Goal: Task Accomplishment & Management: Use online tool/utility

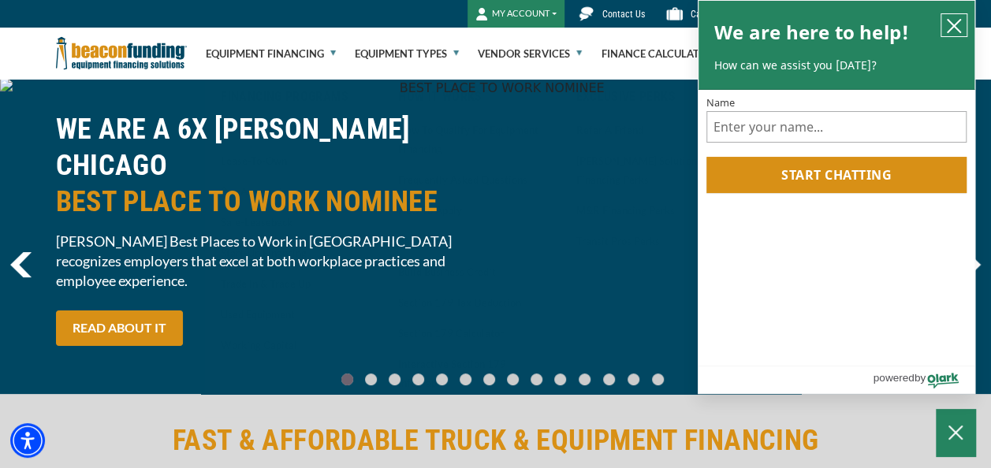
click at [948, 20] on icon "close chatbox" at bounding box center [954, 26] width 13 height 13
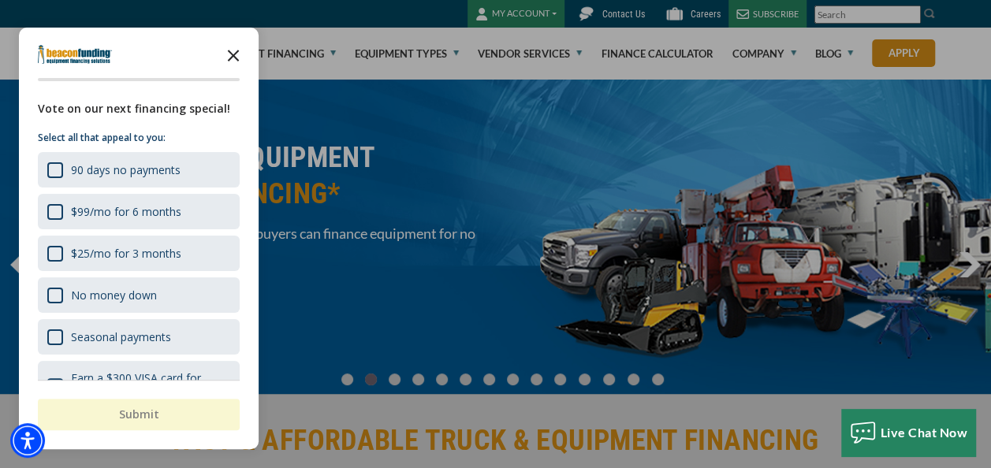
click at [226, 57] on icon "Close the survey" at bounding box center [234, 55] width 32 height 32
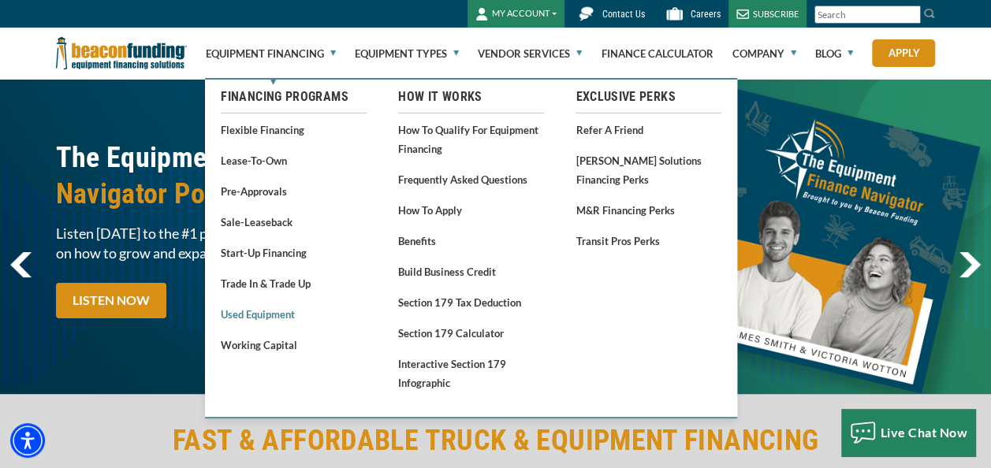
click at [271, 319] on link "Used Equipment" at bounding box center [294, 314] width 146 height 20
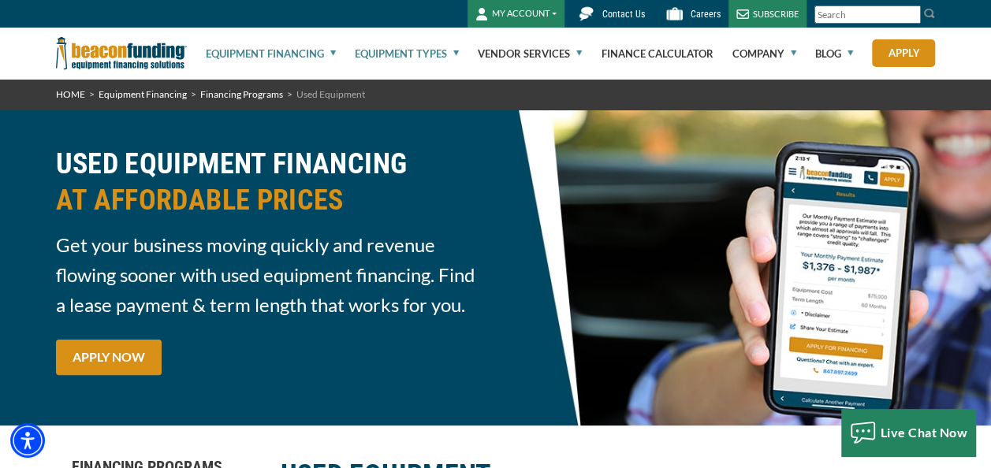
click at [445, 41] on link "Equipment Types" at bounding box center [407, 53] width 104 height 50
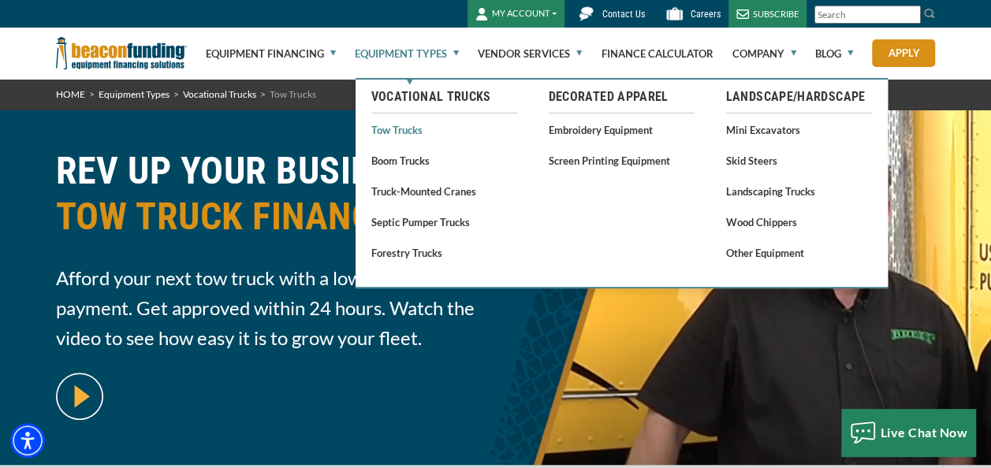
click at [407, 127] on link "Tow Trucks" at bounding box center [444, 130] width 146 height 20
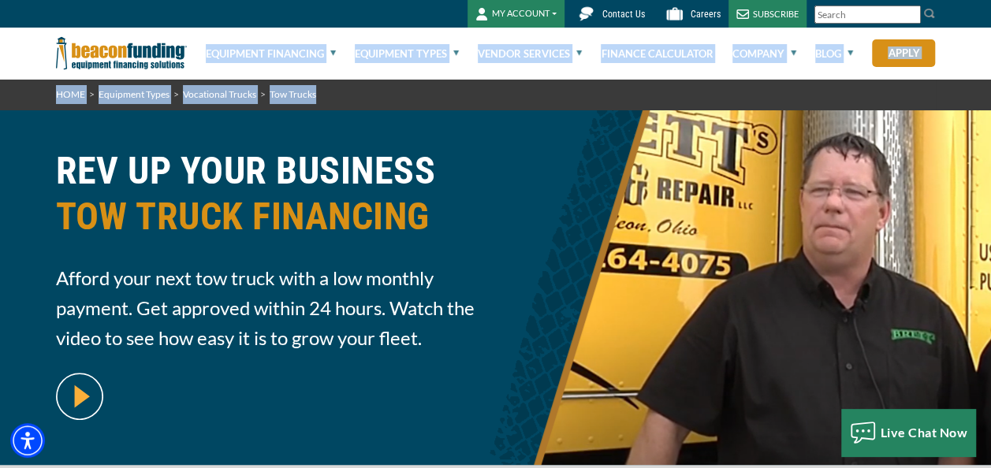
drag, startPoint x: 989, startPoint y: 28, endPoint x: 990, endPoint y: 82, distance: 53.6
copy div "Equipment Financing Financing Programs Flexible Financing Lease-To-Own Pre-appr…"
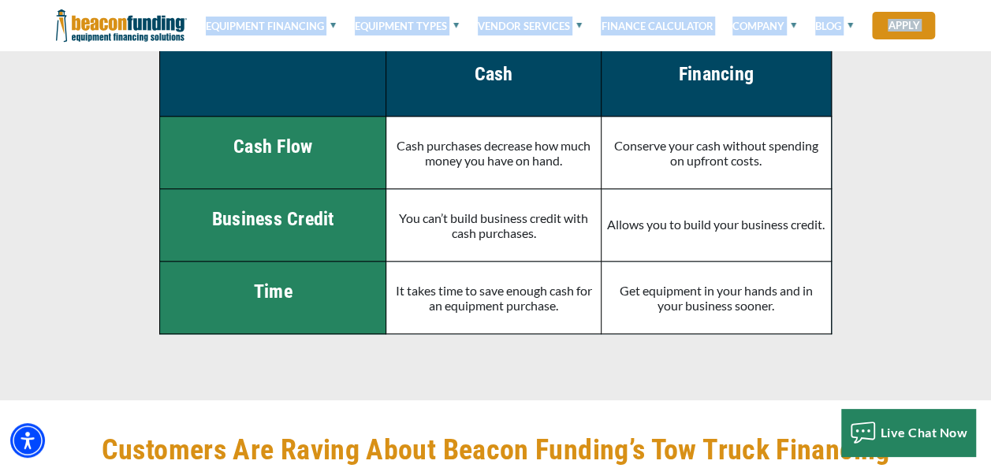
scroll to position [3530, 0]
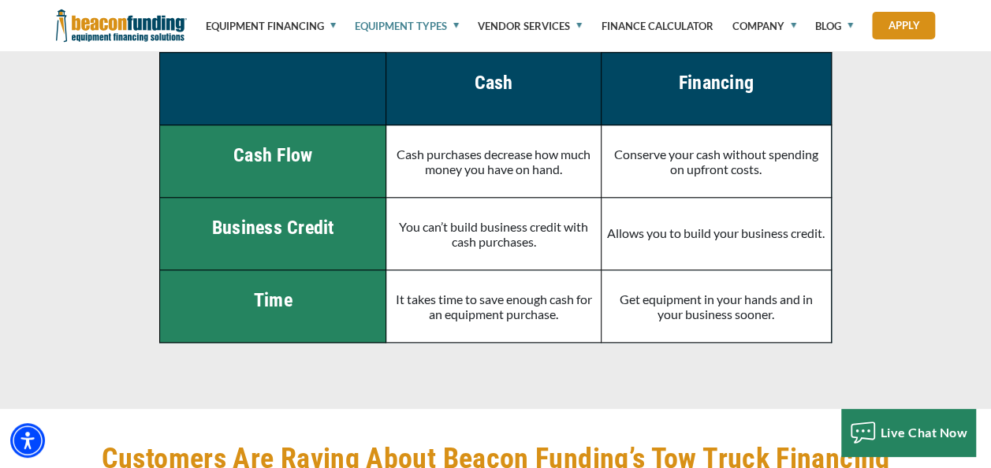
click at [918, 197] on span "When you pay with cash, you spend your cash reserves. Here are the top three ad…" at bounding box center [496, 164] width 880 height 396
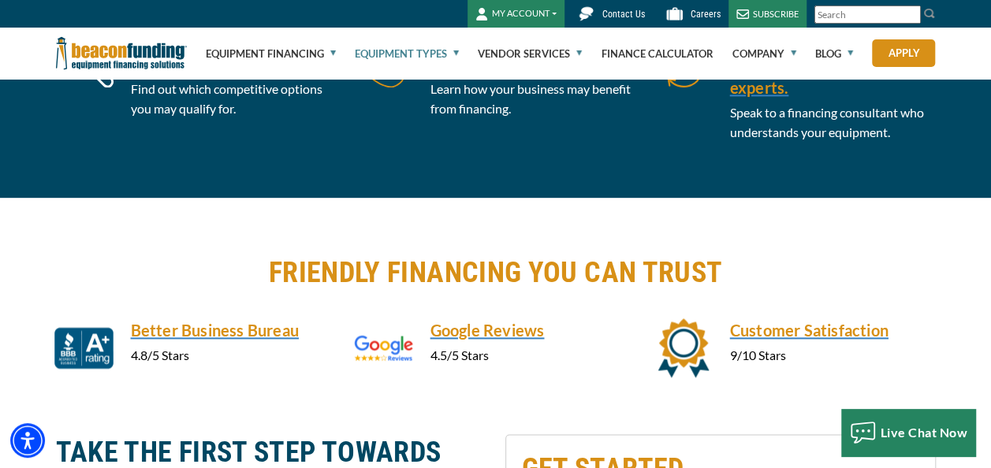
scroll to position [0, 0]
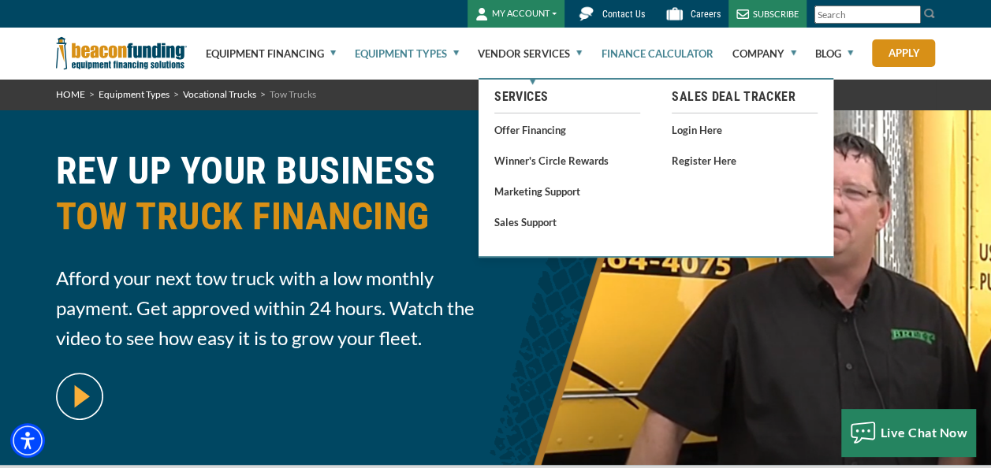
click at [627, 41] on link "Finance Calculator" at bounding box center [657, 53] width 112 height 50
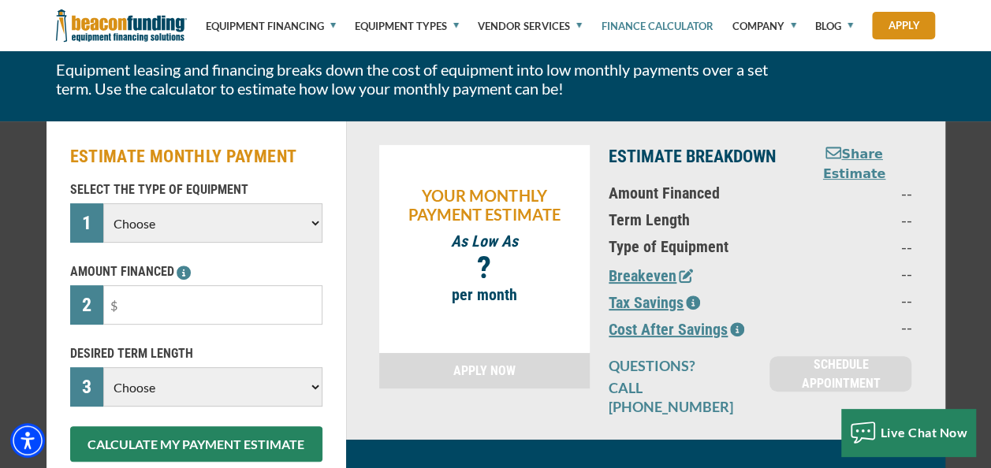
scroll to position [117, 0]
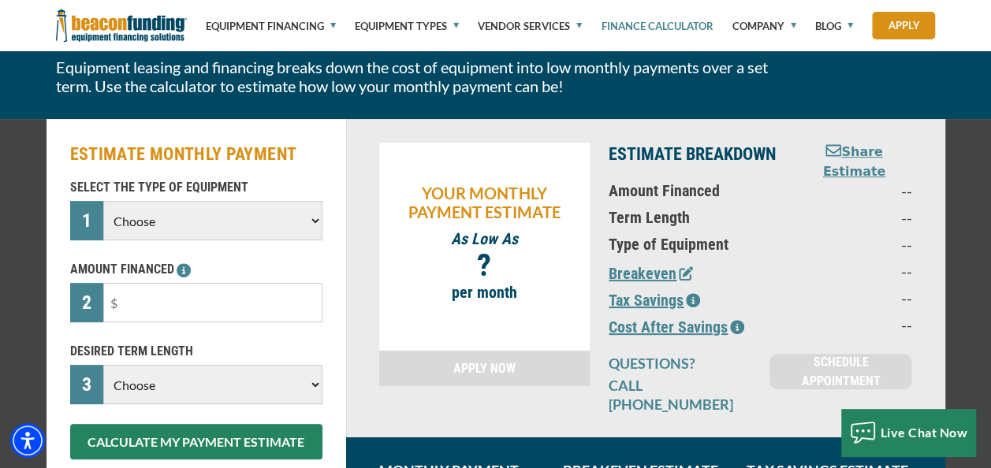
click at [261, 208] on select "Choose Backhoe Boom/Bucket Truck Chipper Commercial Mower Crane DTG/DTF Printin…" at bounding box center [212, 220] width 218 height 39
select select "5"
click at [103, 201] on select "Choose Backhoe Boom/Bucket Truck Chipper Commercial Mower Crane DTG/DTF Printin…" at bounding box center [212, 220] width 218 height 39
click at [185, 296] on input "text" at bounding box center [212, 302] width 218 height 39
type input "$40,000"
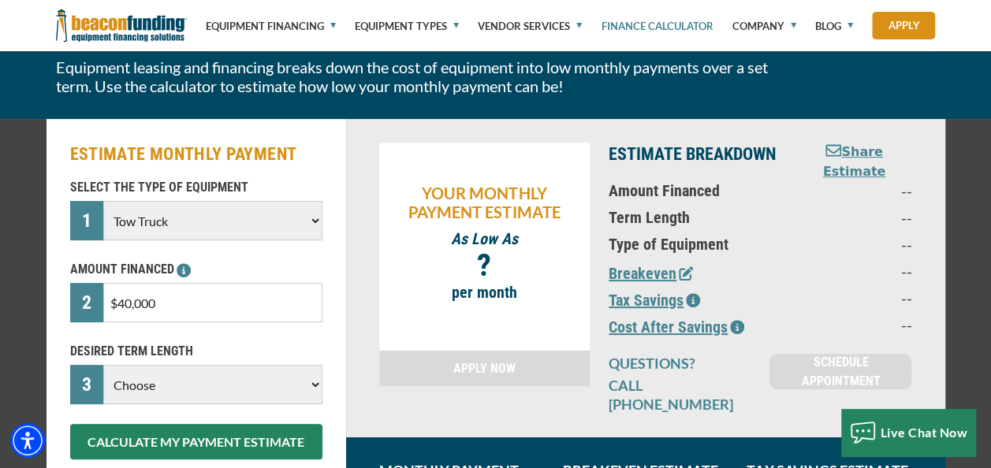
click at [200, 391] on select "Choose 36 Months 48 Months 60 Months" at bounding box center [212, 384] width 218 height 39
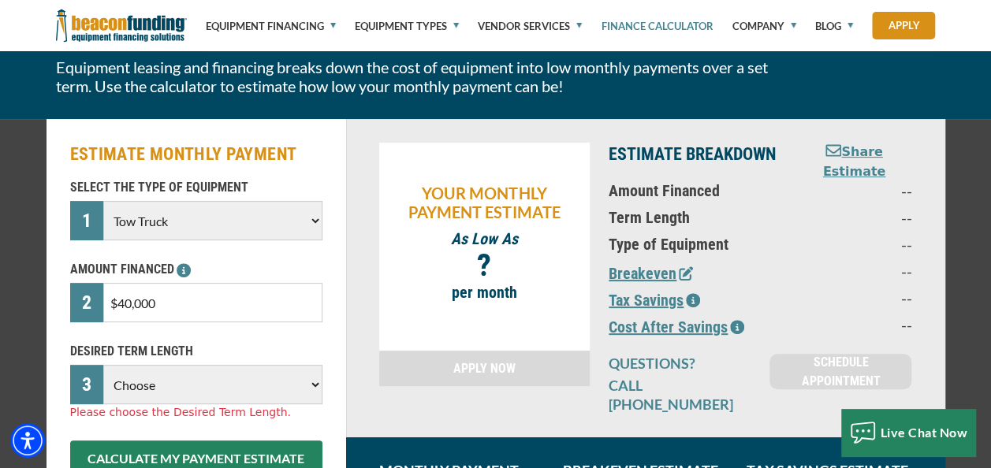
select select "60"
click at [103, 365] on select "Choose 36 Months 48 Months 60 Months" at bounding box center [212, 384] width 218 height 39
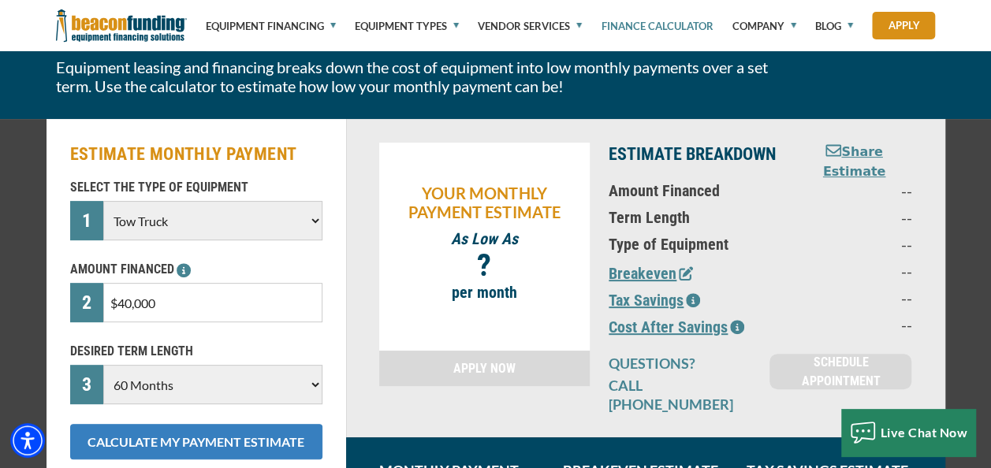
click at [193, 448] on button "CALCULATE MY PAYMENT ESTIMATE" at bounding box center [196, 441] width 252 height 35
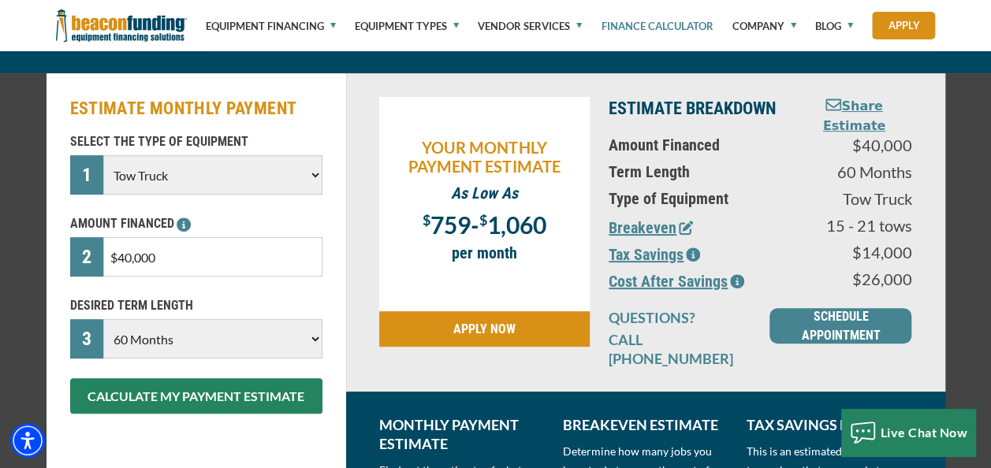
scroll to position [162, 0]
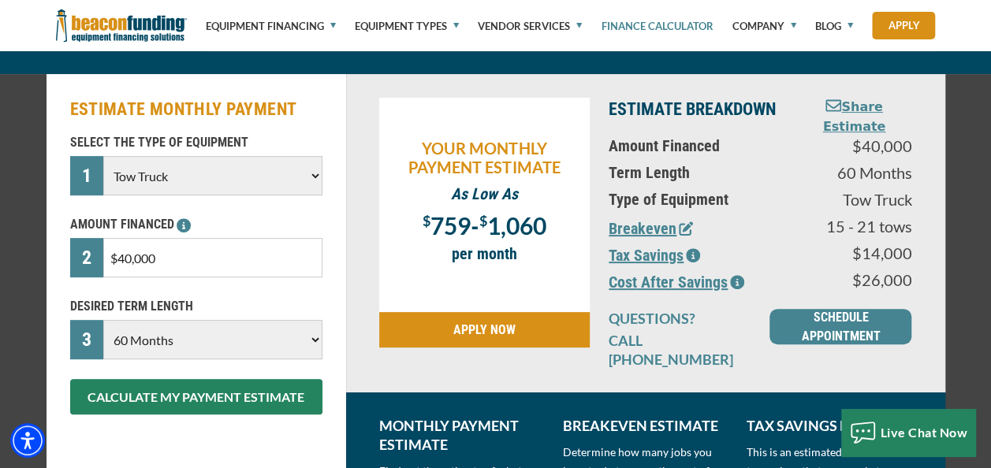
click at [244, 255] on input "$40,000" at bounding box center [212, 257] width 218 height 39
type input "$25,000"
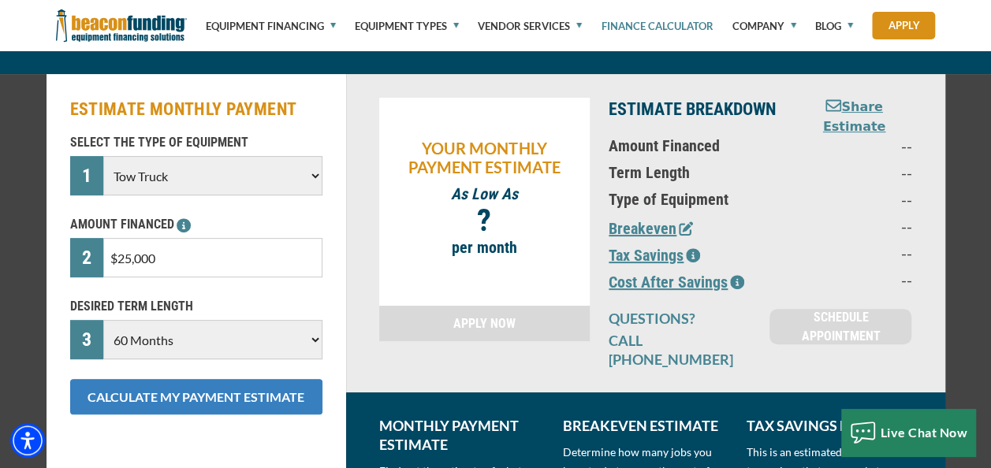
click at [221, 399] on button "CALCULATE MY PAYMENT ESTIMATE" at bounding box center [196, 396] width 252 height 35
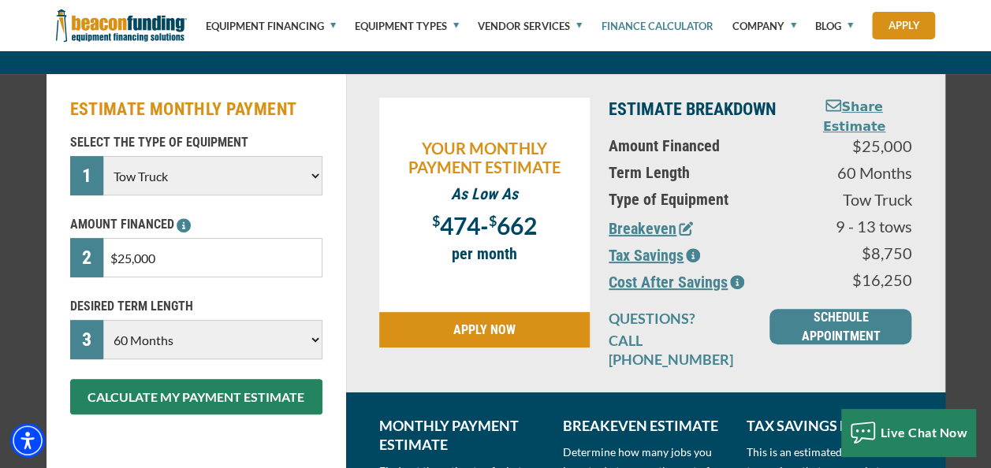
click at [660, 222] on button "Breakeven" at bounding box center [651, 229] width 84 height 24
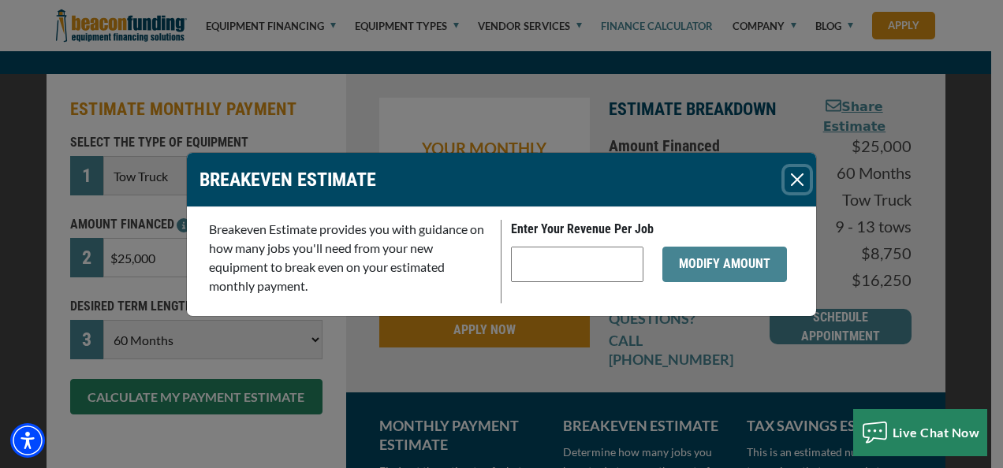
click at [799, 172] on button "Close" at bounding box center [796, 179] width 25 height 25
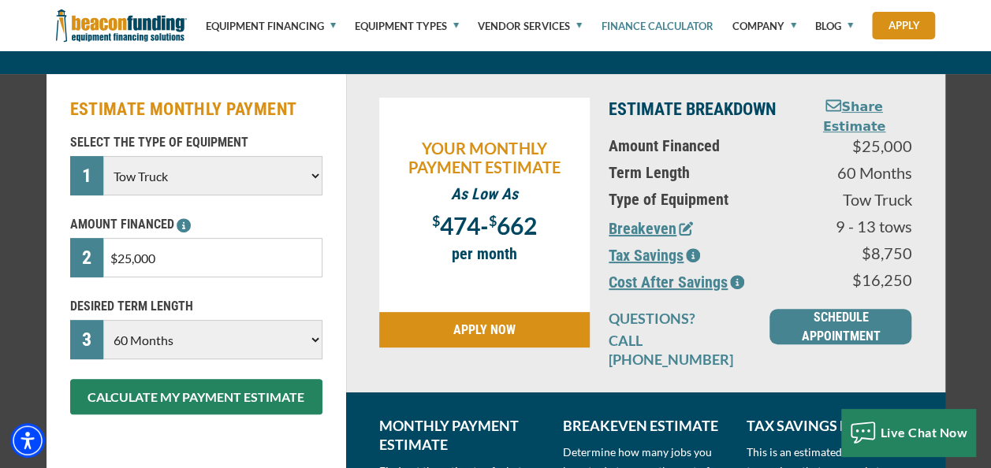
click at [673, 252] on button "Tax Savings" at bounding box center [654, 256] width 91 height 24
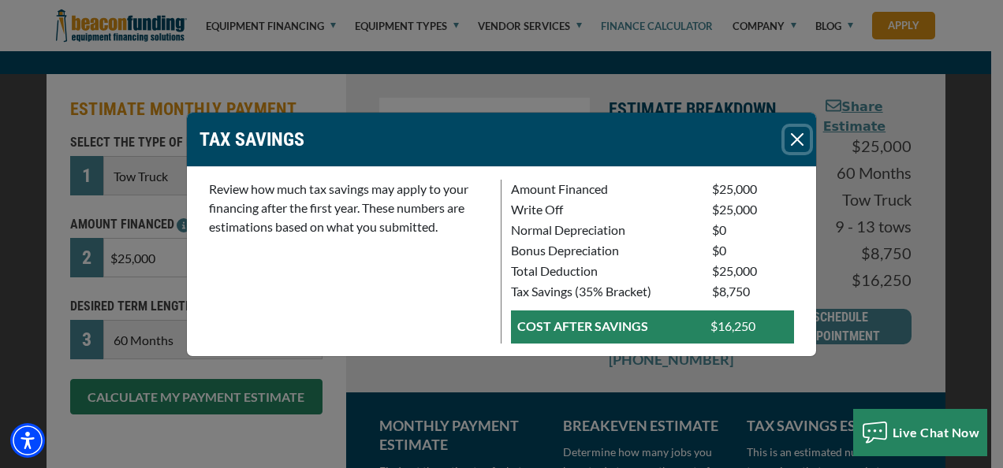
click at [806, 147] on button "Close" at bounding box center [796, 139] width 25 height 25
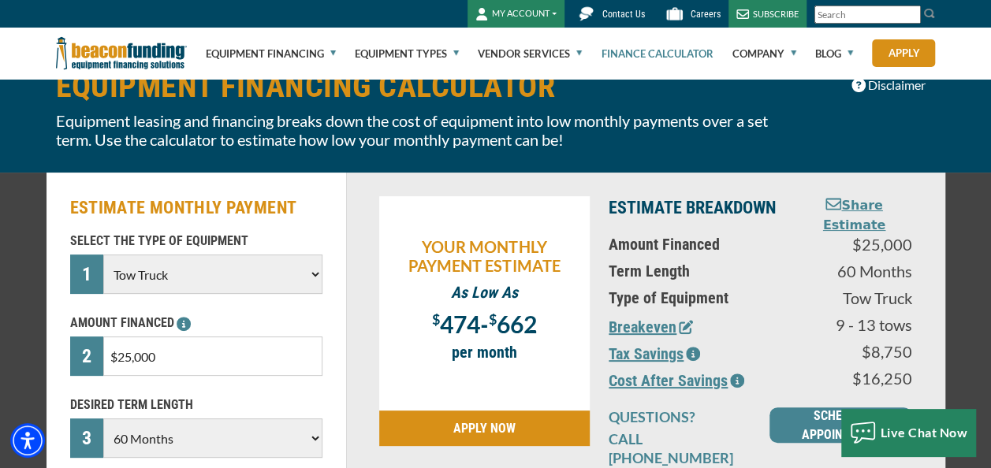
scroll to position [65, 0]
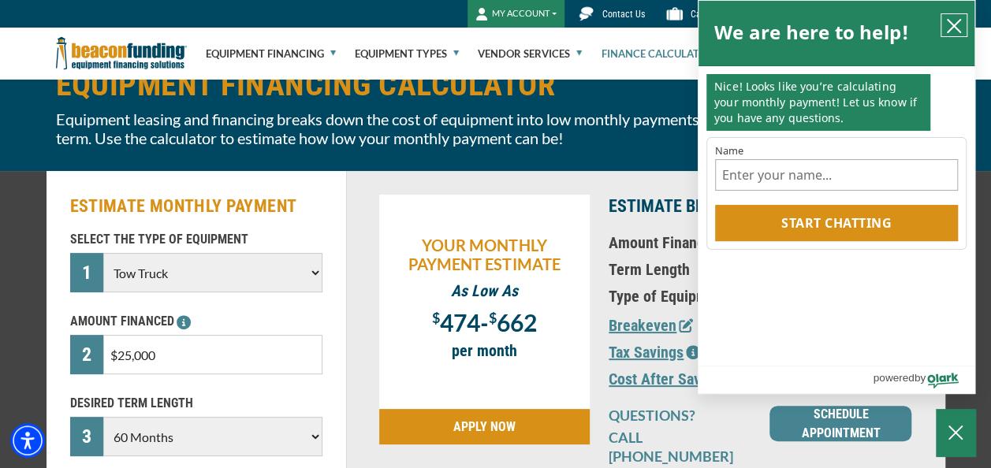
click at [956, 28] on icon "close chatbox" at bounding box center [954, 26] width 13 height 13
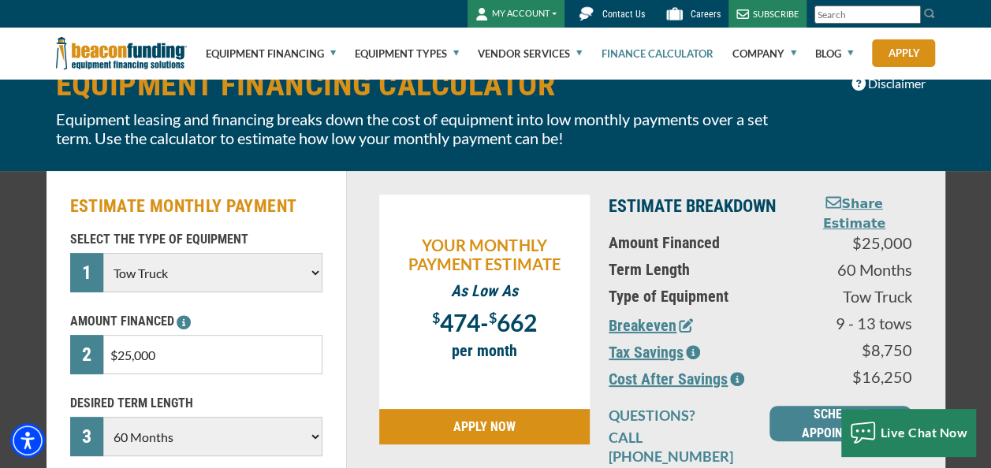
click at [648, 58] on link "Finance Calculator" at bounding box center [657, 53] width 112 height 50
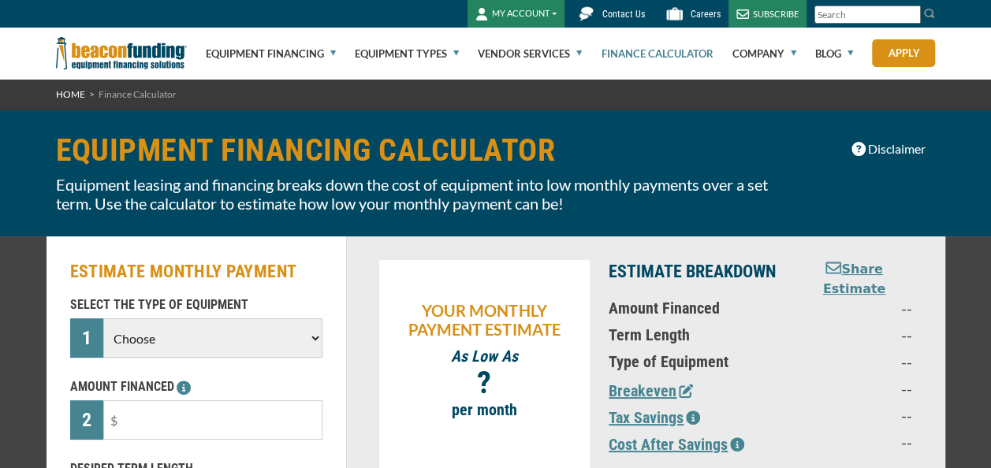
click at [181, 337] on select "Choose Backhoe Boom/Bucket Truck Chipper Commercial Mower Crane DTG/DTF Printin…" at bounding box center [212, 338] width 218 height 39
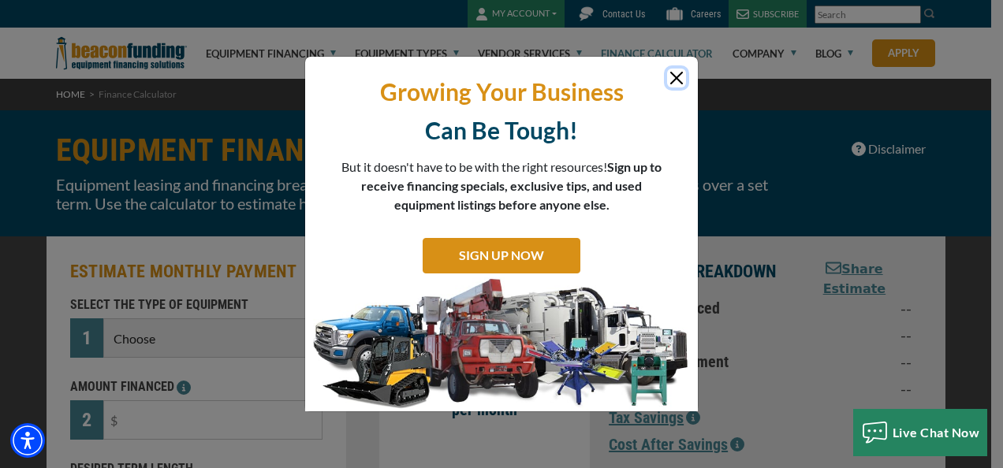
click at [672, 80] on button "Close" at bounding box center [676, 78] width 19 height 19
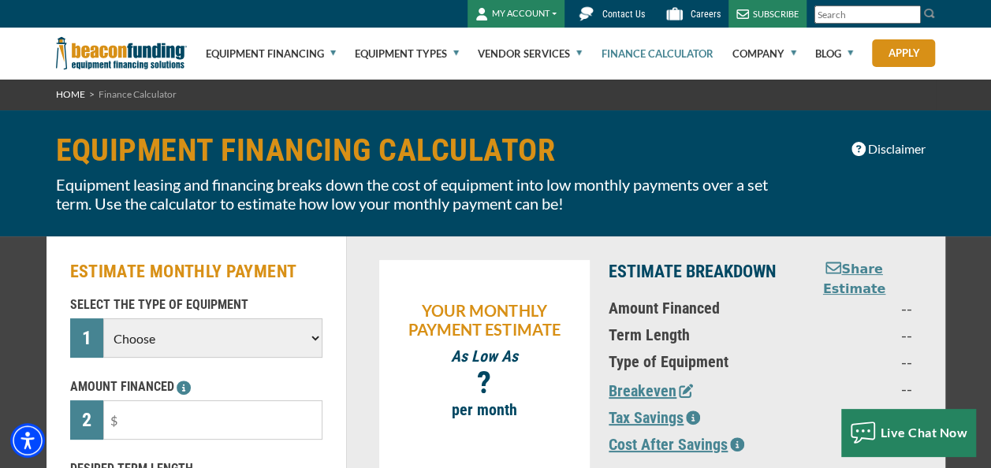
click at [684, 56] on link "Finance Calculator" at bounding box center [657, 53] width 112 height 50
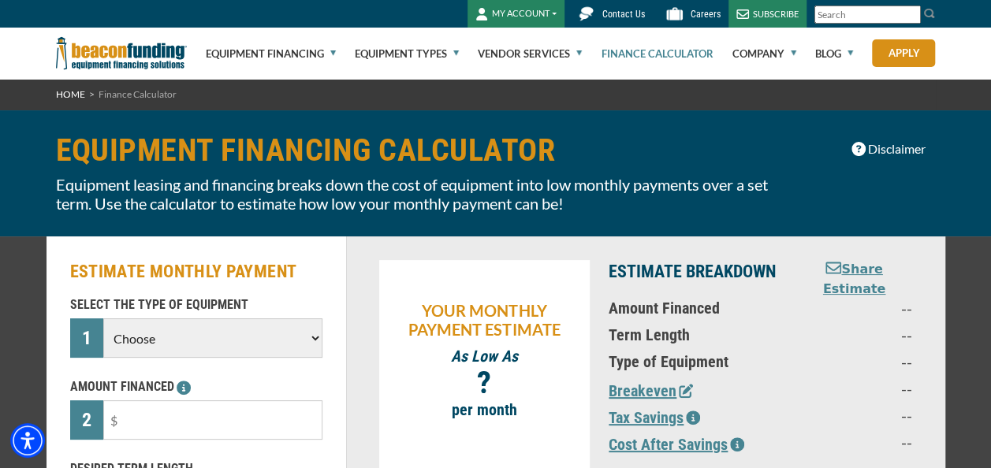
click at [144, 336] on select "Choose Backhoe Boom/Bucket Truck Chipper Commercial Mower Crane DTG/DTF Printin…" at bounding box center [212, 338] width 218 height 39
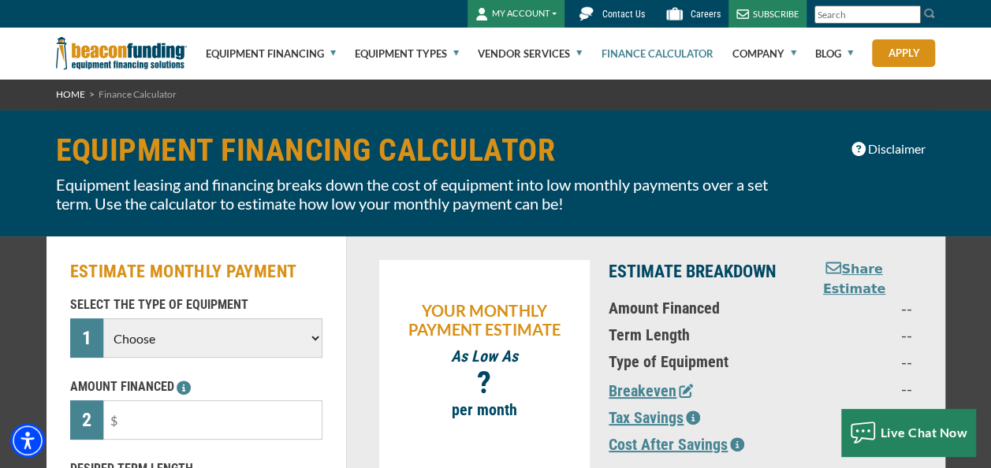
select select "13"
click at [103, 319] on select "Choose Backhoe Boom/Bucket Truck Chipper Commercial Mower Crane DTG/DTF Printin…" at bounding box center [212, 338] width 218 height 39
click at [213, 415] on input "text" at bounding box center [212, 420] width 218 height 39
type input "$75,000"
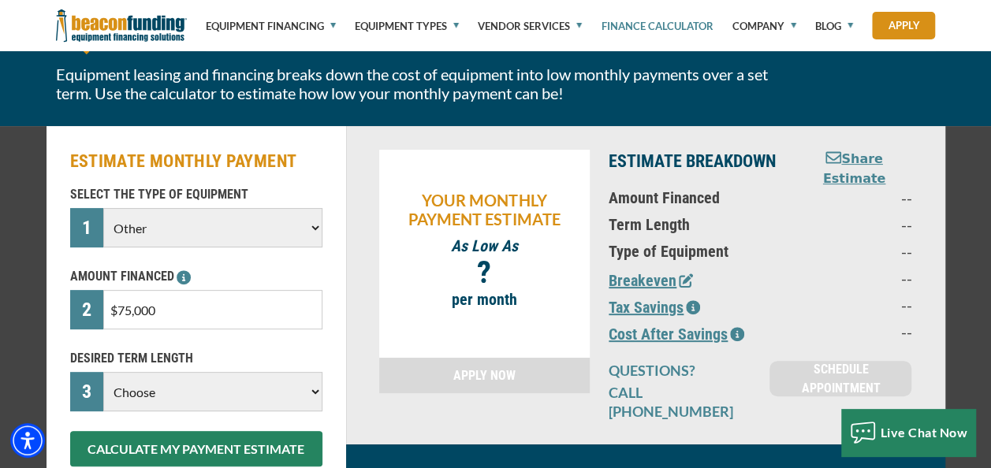
scroll to position [205, 0]
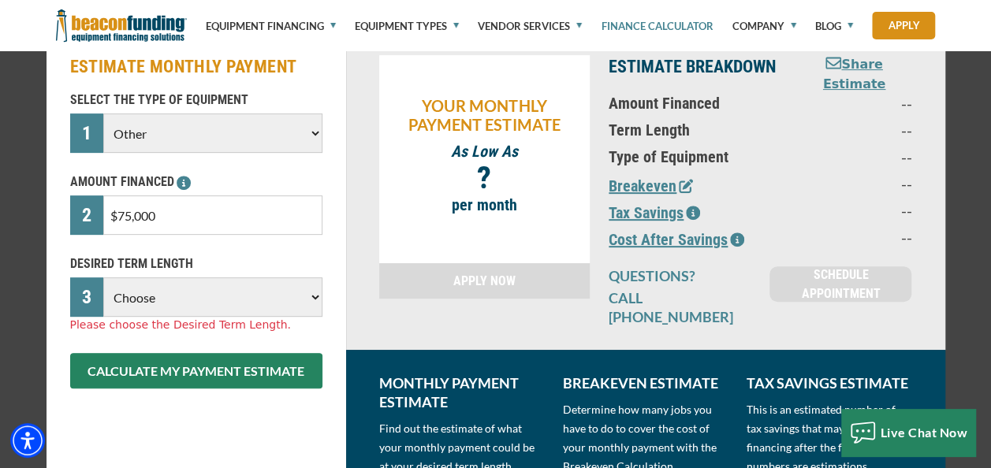
click at [242, 297] on select "Choose 36 Months 48 Months 60 Months" at bounding box center [212, 297] width 218 height 39
click at [103, 278] on select "Choose 36 Months 48 Months 60 Months" at bounding box center [212, 297] width 218 height 39
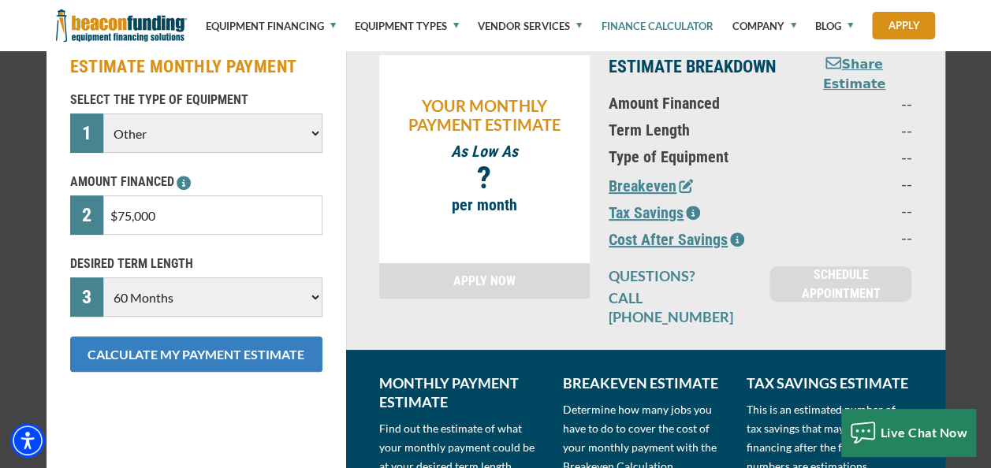
click at [222, 346] on button "CALCULATE MY PAYMENT ESTIMATE" at bounding box center [196, 354] width 252 height 35
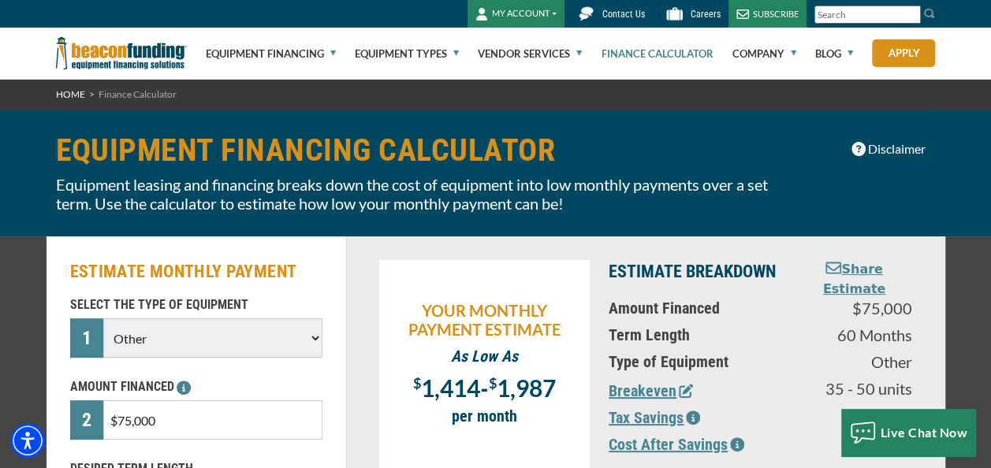
scroll to position [83, 0]
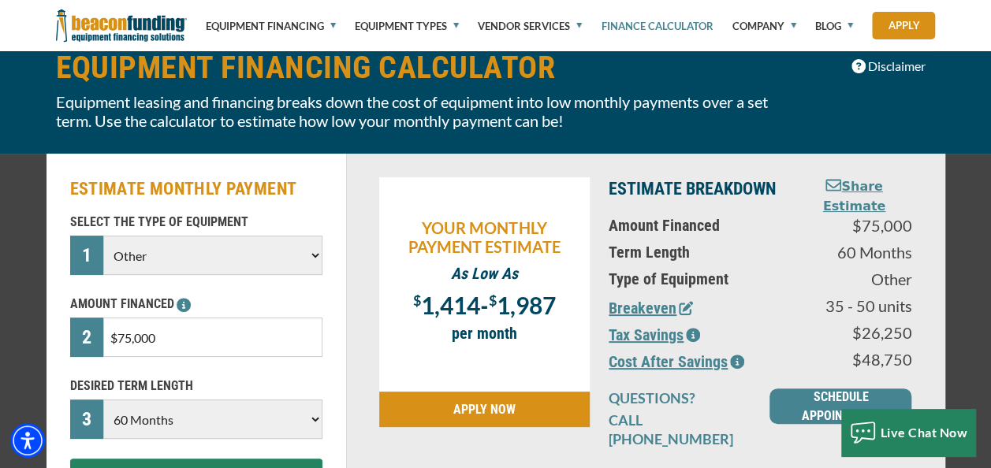
click at [176, 304] on p "AMOUNT FINANCED" at bounding box center [196, 304] width 252 height 19
click at [278, 416] on select "Choose 36 Months 48 Months 60 Months" at bounding box center [212, 419] width 218 height 39
select select "48"
click at [103, 400] on select "Choose 36 Months 48 Months 60 Months" at bounding box center [212, 419] width 218 height 39
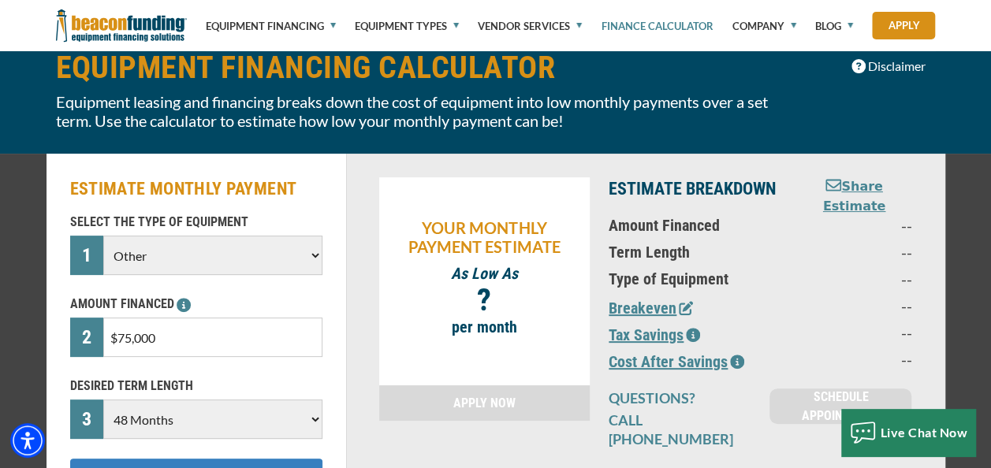
click at [296, 464] on button "CALCULATE MY PAYMENT ESTIMATE" at bounding box center [196, 476] width 252 height 35
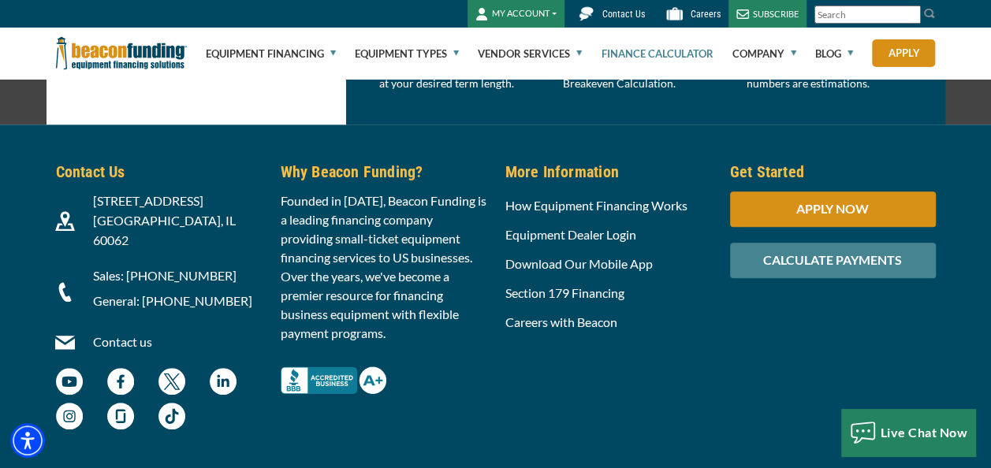
scroll to position [0, 0]
